Goal: Transaction & Acquisition: Book appointment/travel/reservation

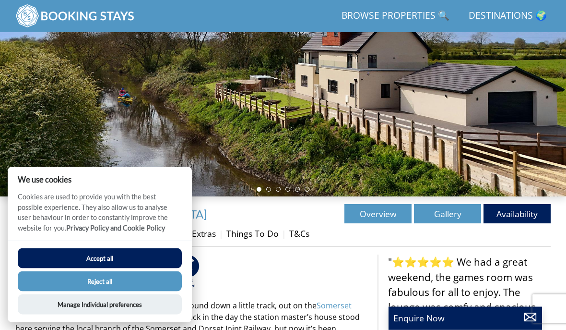
scroll to position [153, 0]
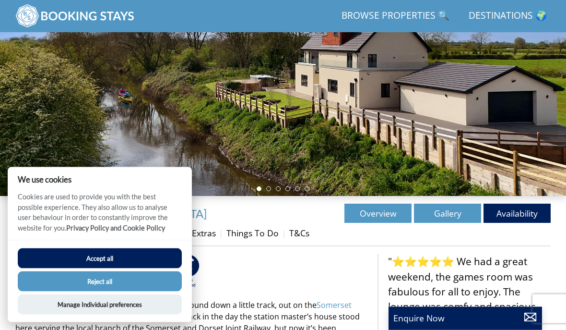
click at [60, 268] on button "Accept all" at bounding box center [100, 258] width 164 height 20
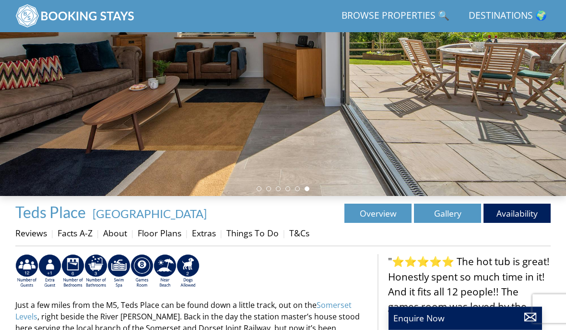
scroll to position [157, 0]
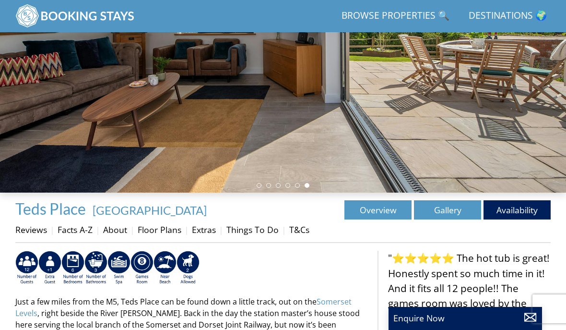
click at [255, 230] on link "Things To Do" at bounding box center [252, 230] width 52 height 12
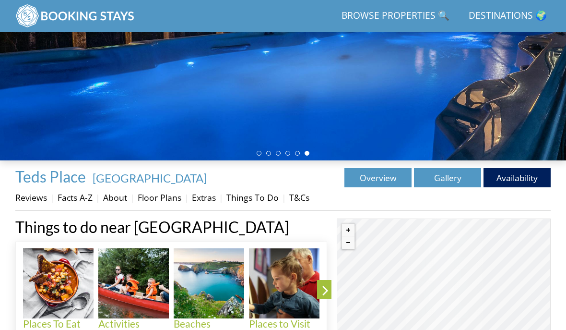
scroll to position [189, 0]
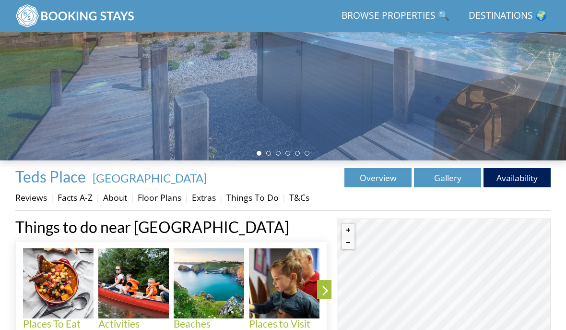
click at [515, 175] on link "Availability" at bounding box center [517, 177] width 67 height 19
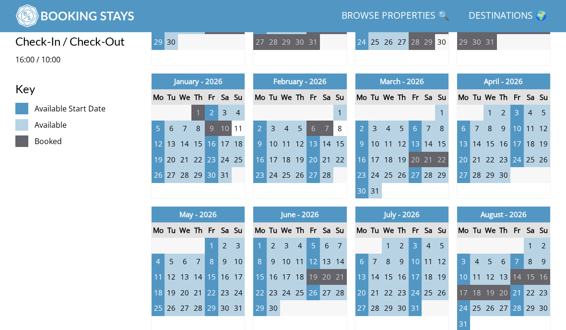
scroll to position [491, 0]
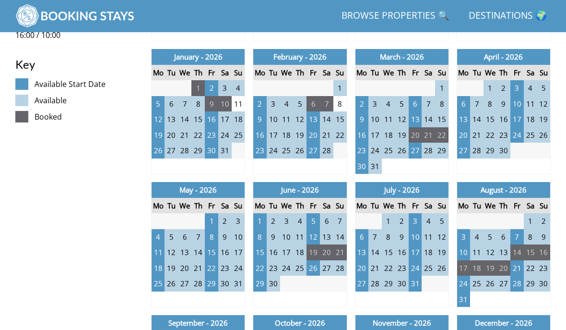
click at [525, 261] on td "22" at bounding box center [530, 268] width 13 height 16
click at [519, 260] on td "21" at bounding box center [517, 268] width 13 height 16
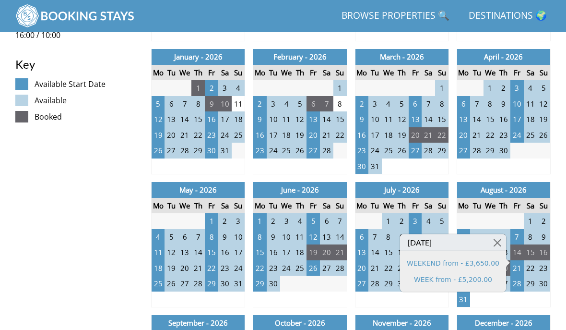
click at [471, 261] on link "WEEKEND from - £3,650.00" at bounding box center [453, 263] width 93 height 10
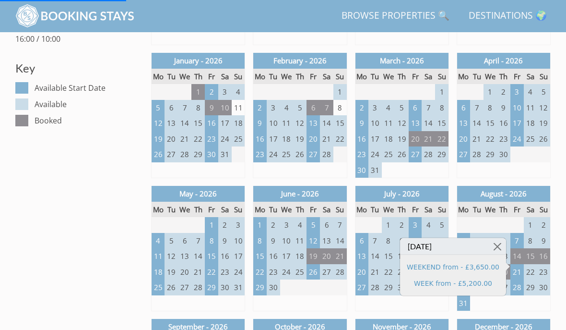
scroll to position [488, 0]
click at [475, 283] on link "WEEK from - £5,200.00" at bounding box center [453, 282] width 93 height 10
